Goal: Task Accomplishment & Management: Manage account settings

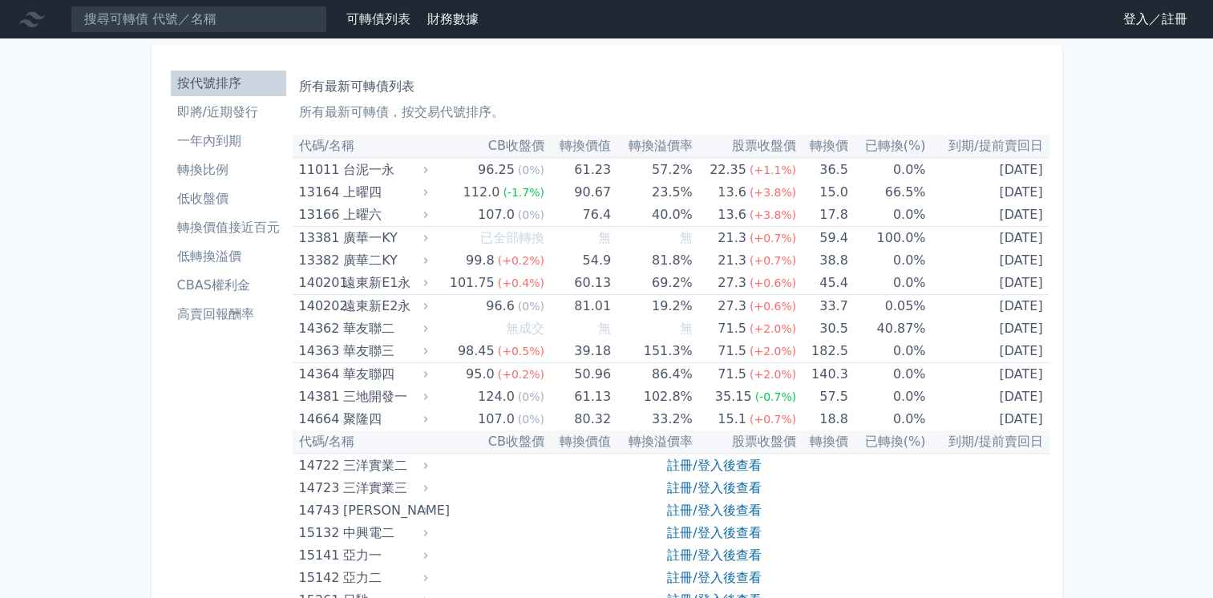
click at [1126, 27] on link "登入／註冊" at bounding box center [1156, 19] width 90 height 26
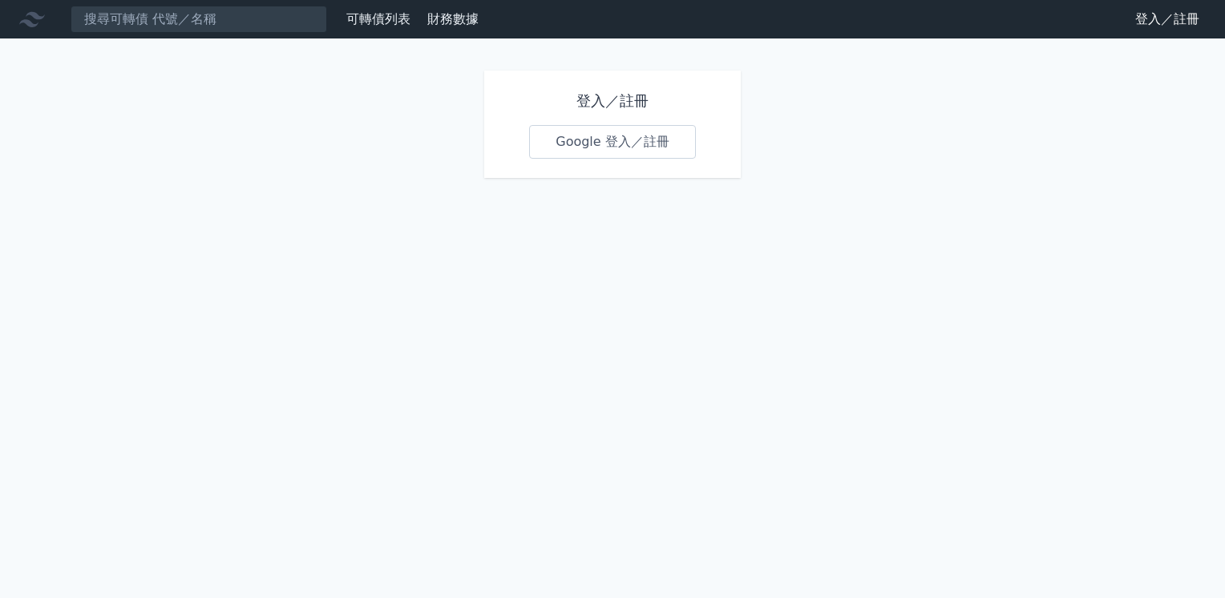
click at [603, 137] on link "Google 登入／註冊" at bounding box center [612, 142] width 167 height 34
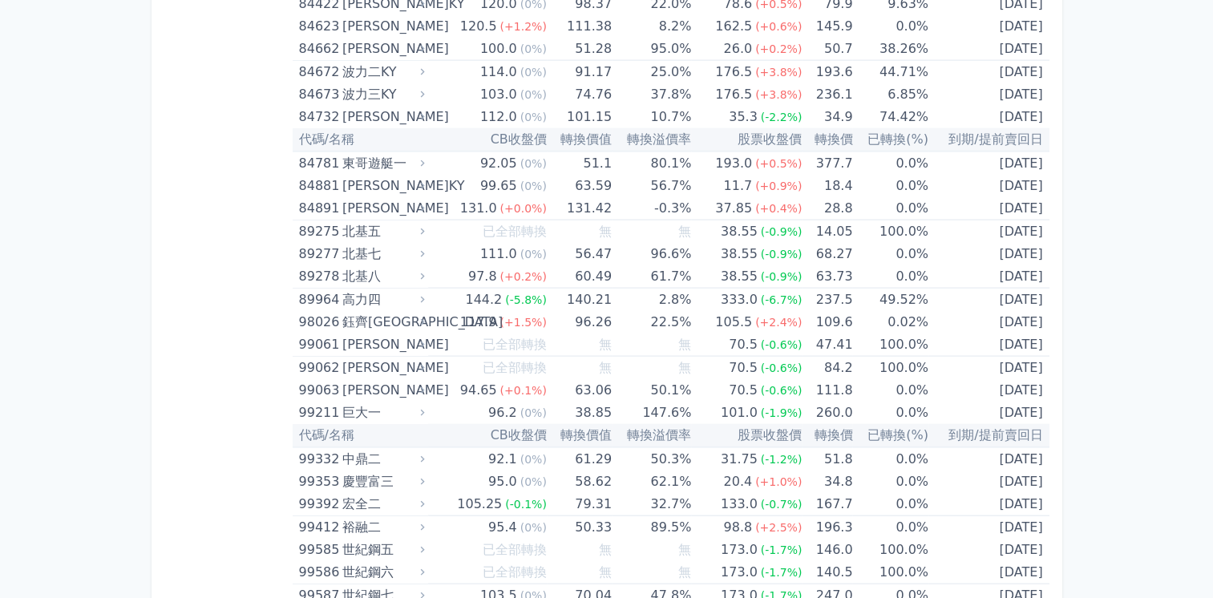
scroll to position [9504, 0]
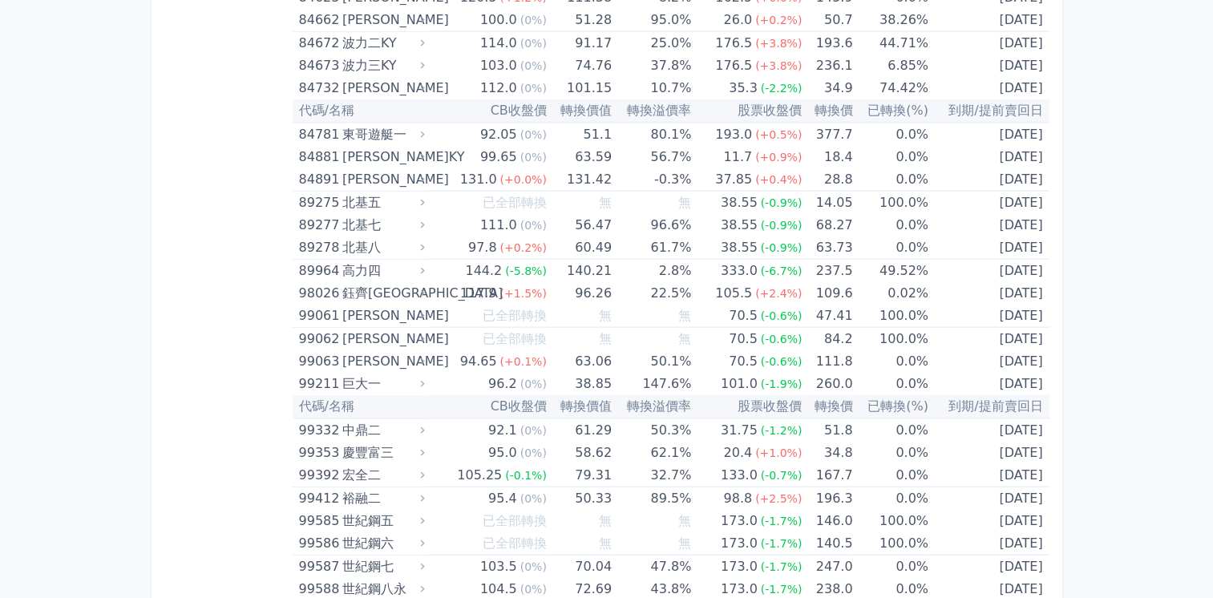
drag, startPoint x: 1002, startPoint y: 633, endPoint x: 1010, endPoint y: 450, distance: 183.0
